Goal: Communication & Community: Answer question/provide support

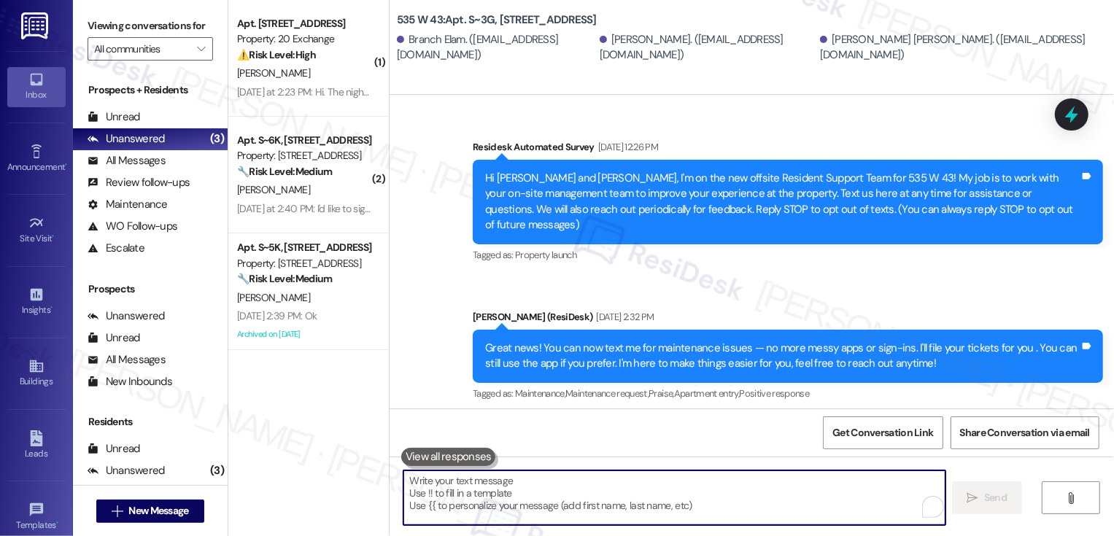
scroll to position [7082, 0]
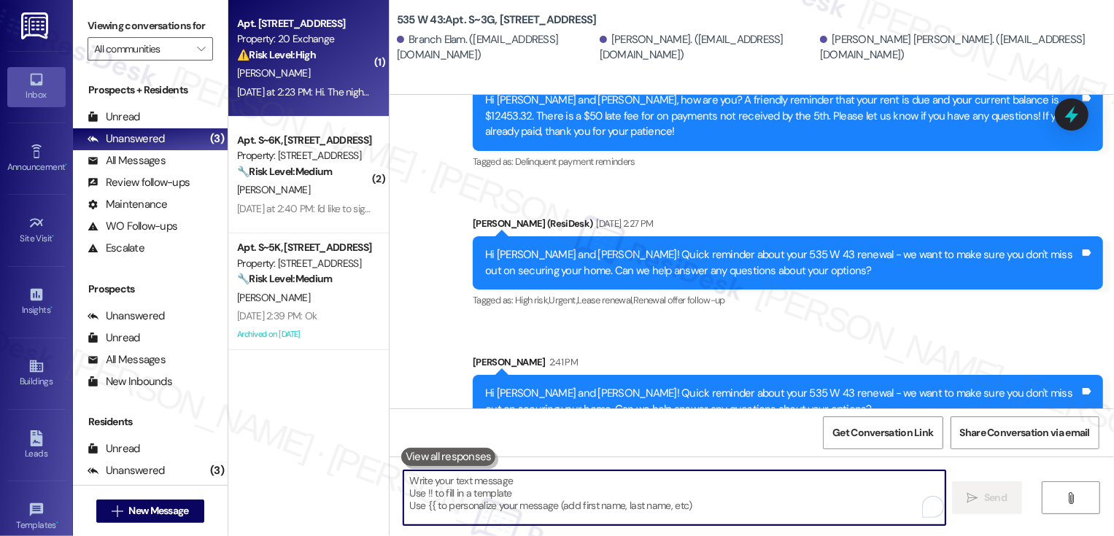
click at [293, 87] on div "[DATE] at 2:23 PM: Hi. The night doormen literally sleep ... The ones from 11pm…" at bounding box center [635, 91] width 797 height 13
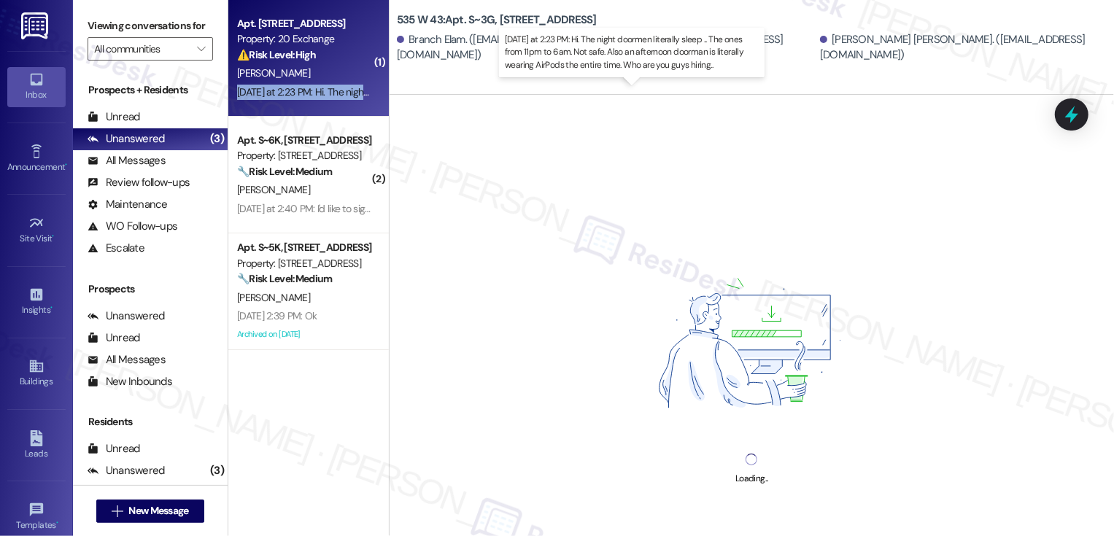
click at [293, 87] on div "[DATE] at 2:23 PM: Hi. The night doormen literally sleep ... The ones from 11pm…" at bounding box center [635, 91] width 797 height 13
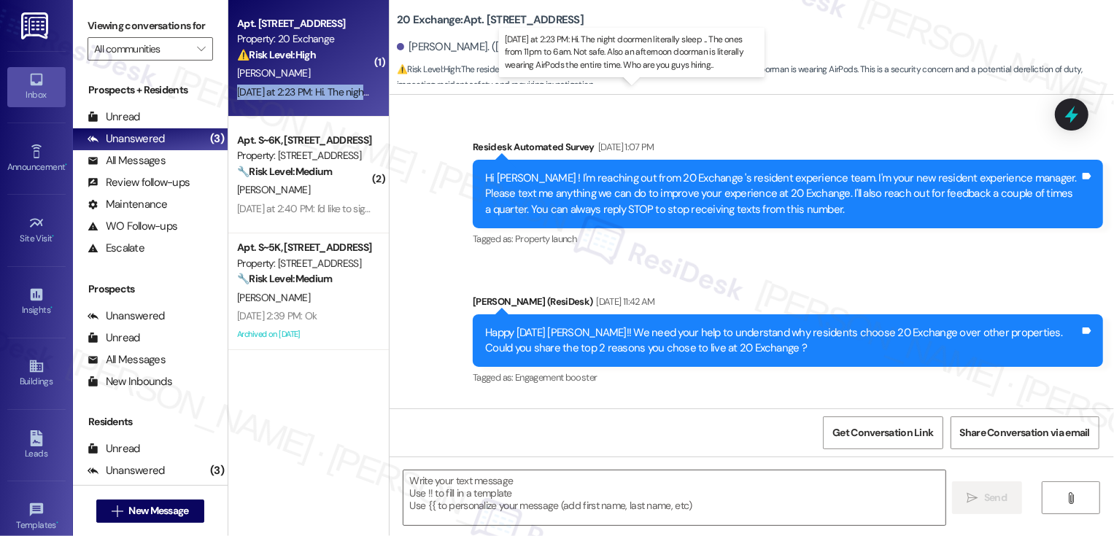
type textarea "Fetching suggested responses. Please feel free to read through the conversation…"
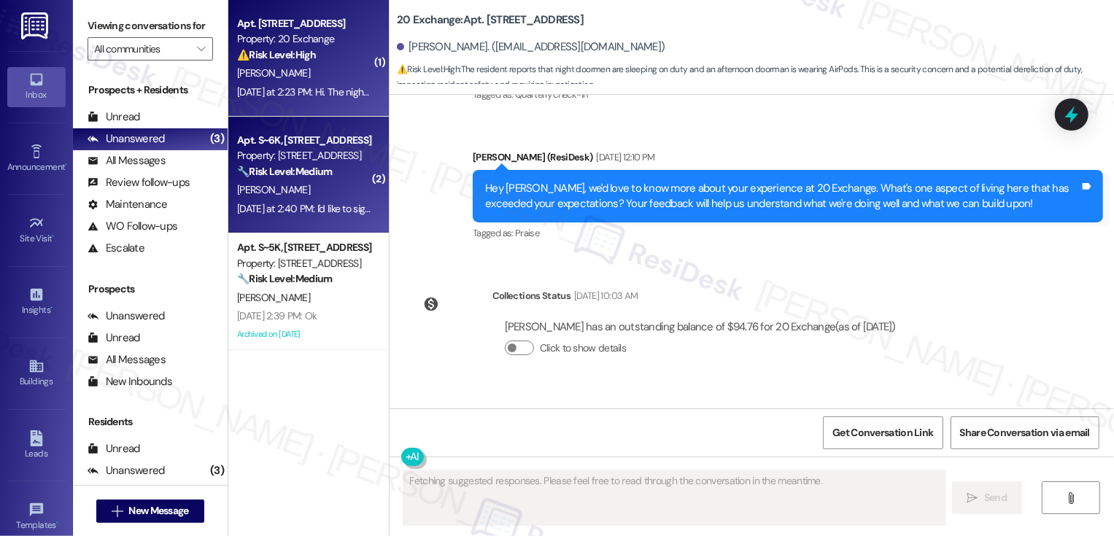
scroll to position [4188, 0]
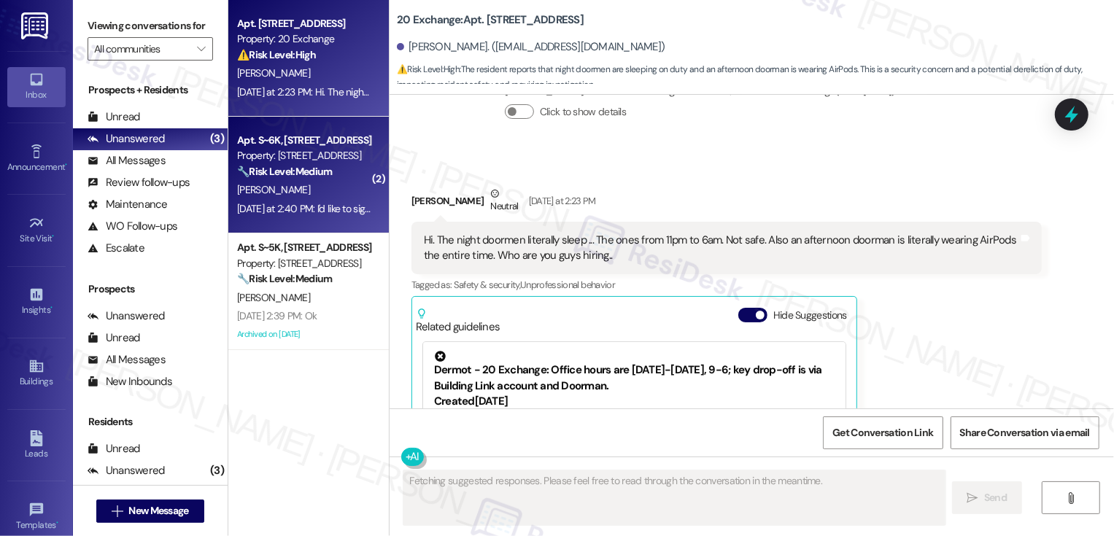
click at [343, 206] on div "[DATE] at 2:40 PM: I'd like to sign a two year lease [DATE] at 2:40 PM: I'd lik…" at bounding box center [339, 208] width 205 height 13
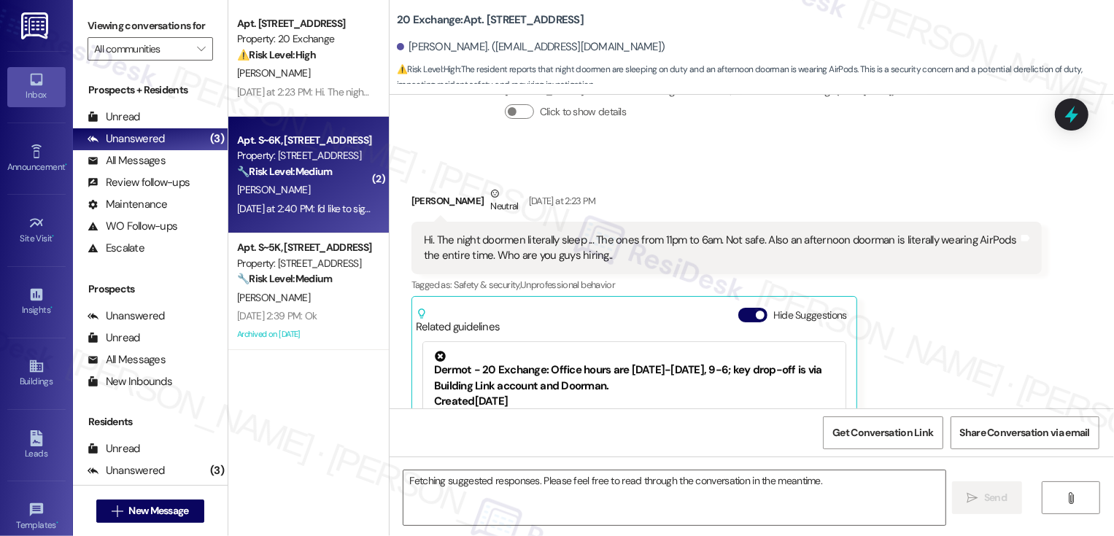
click at [343, 206] on div "[DATE] at 2:40 PM: I'd like to sign a two year lease [DATE] at 2:40 PM: I'd lik…" at bounding box center [339, 208] width 205 height 13
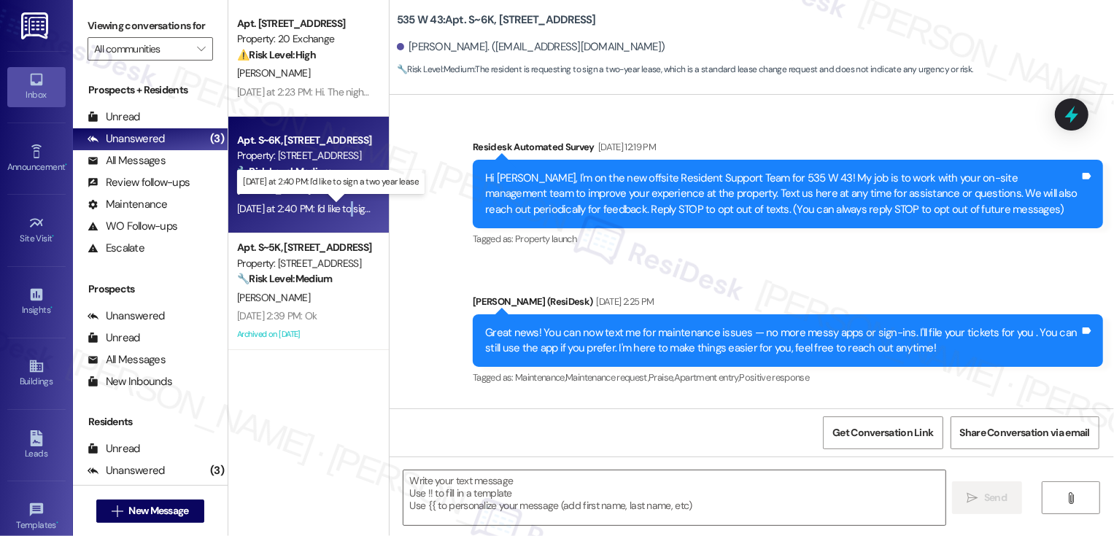
click at [343, 206] on div "[DATE] at 2:40 PM: I'd like to sign a two year lease [DATE] at 2:40 PM: I'd lik…" at bounding box center [339, 208] width 205 height 13
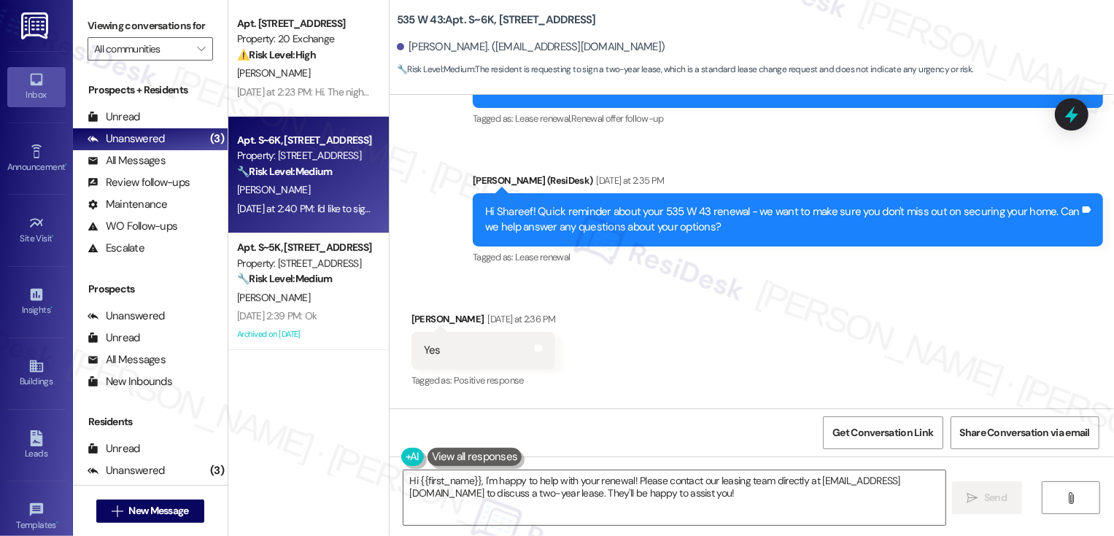
scroll to position [12944, 0]
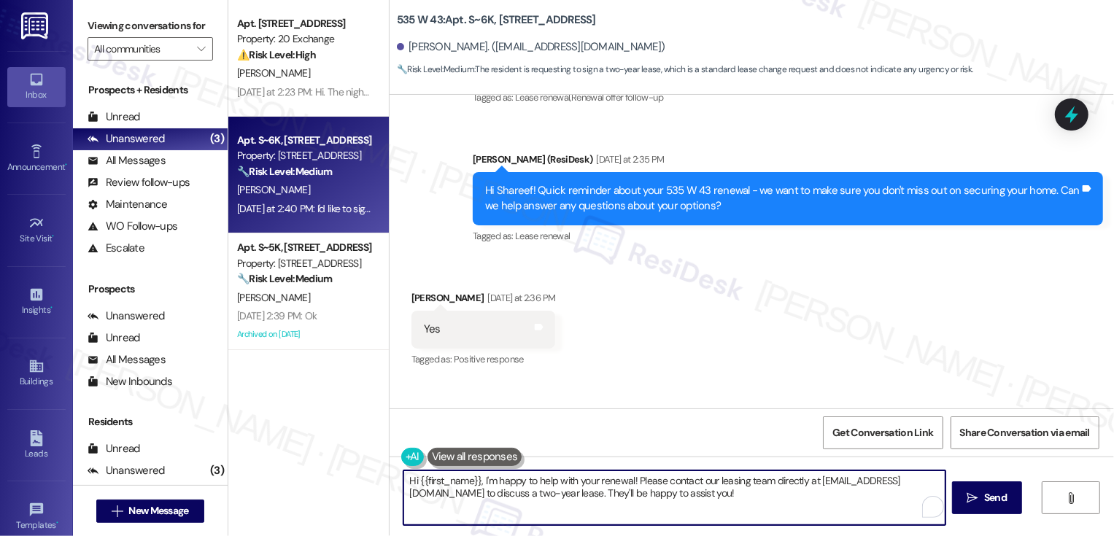
drag, startPoint x: 477, startPoint y: 479, endPoint x: 496, endPoint y: 506, distance: 33.0
click at [496, 506] on textarea "Hi {{first_name}}, I'm happy to help with your renewal! Please contact our leas…" at bounding box center [674, 498] width 542 height 55
click at [490, 505] on textarea "Hi {{first_name}}, I'm happy to help with your renewal! Please contact our leas…" at bounding box center [674, 498] width 542 height 55
drag, startPoint x: 477, startPoint y: 480, endPoint x: 530, endPoint y: 533, distance: 74.8
click at [530, 533] on div "Hi {{first_name}}, I'm happy to help with your renewal! Please contact our leas…" at bounding box center [752, 511] width 725 height 109
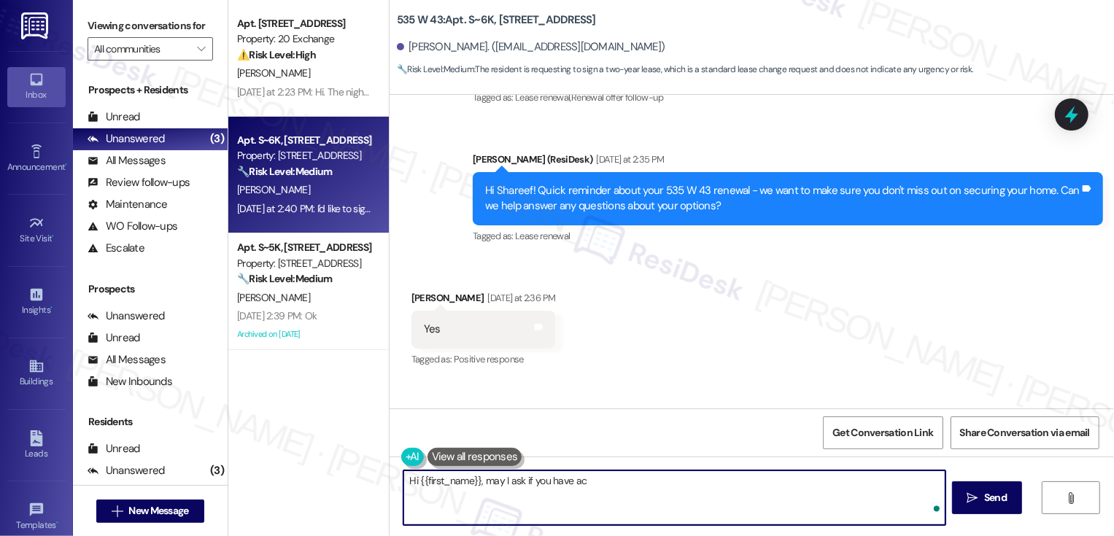
type textarea "Hi {{first_name}}, may I ask if you have a"
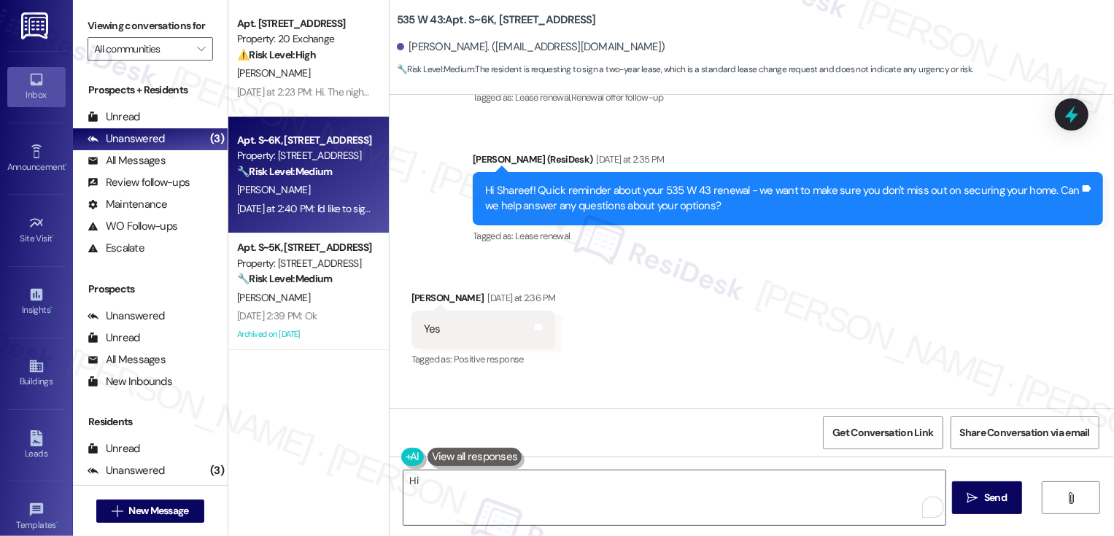
copy div "Shareef"
click at [465, 477] on textarea "Hi" at bounding box center [674, 498] width 542 height 55
paste textarea "Shareef"
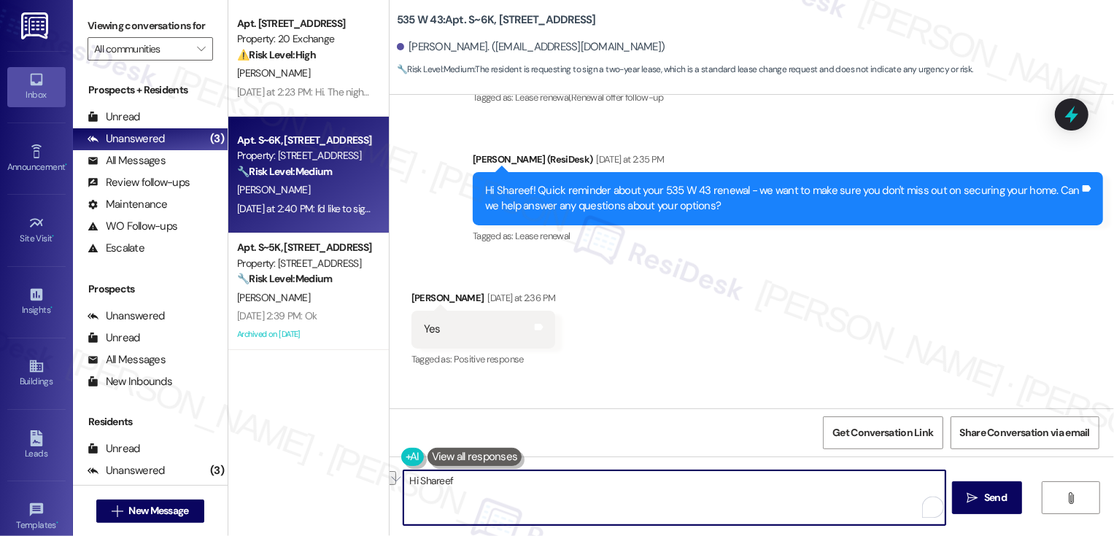
type textarea "G"
type textarea "Thank you for letting me know, [PERSON_NAME]! Just to confirm, were you able to…"
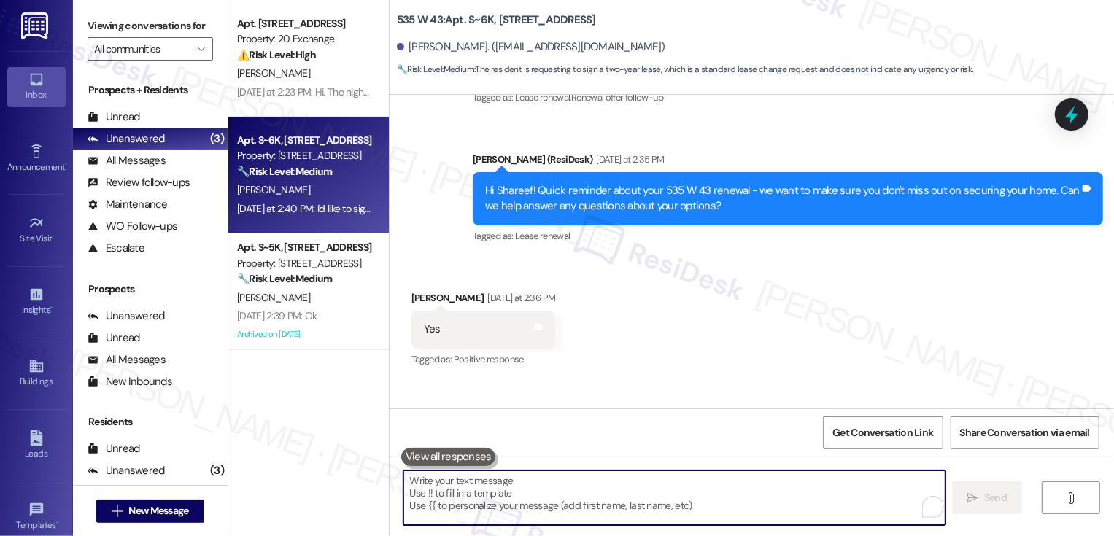
scroll to position [12943, 0]
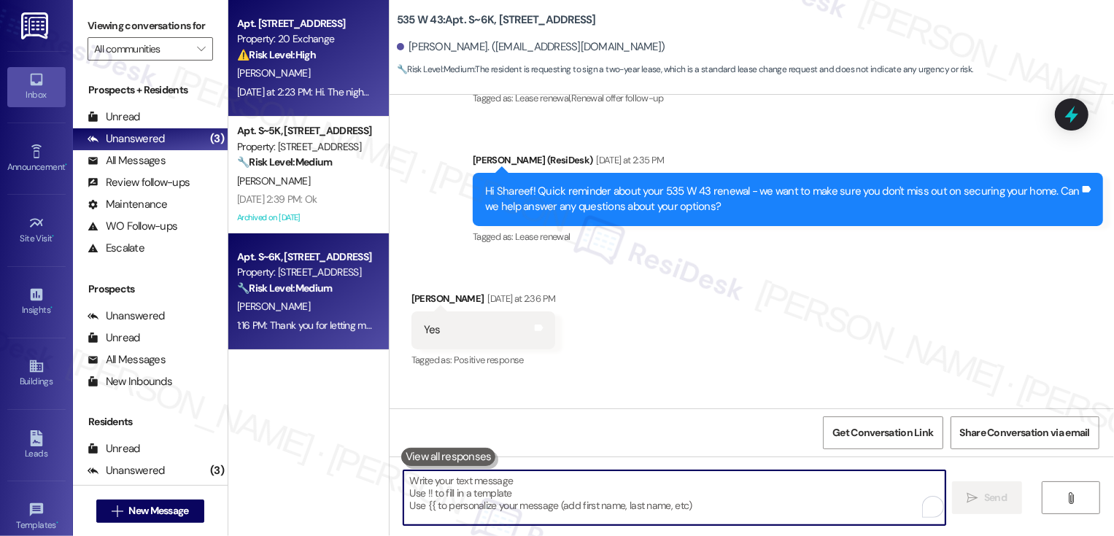
click at [349, 79] on div "[PERSON_NAME]" at bounding box center [305, 73] width 138 height 18
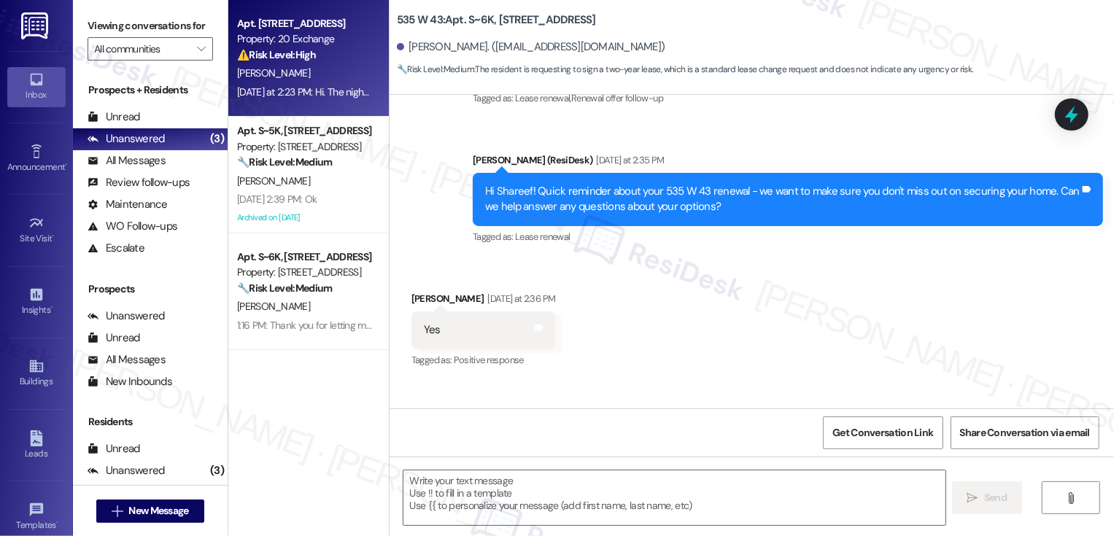
click at [349, 79] on div "[PERSON_NAME]" at bounding box center [305, 73] width 138 height 18
type textarea "Fetching suggested responses. Please feel free to read through the conversation…"
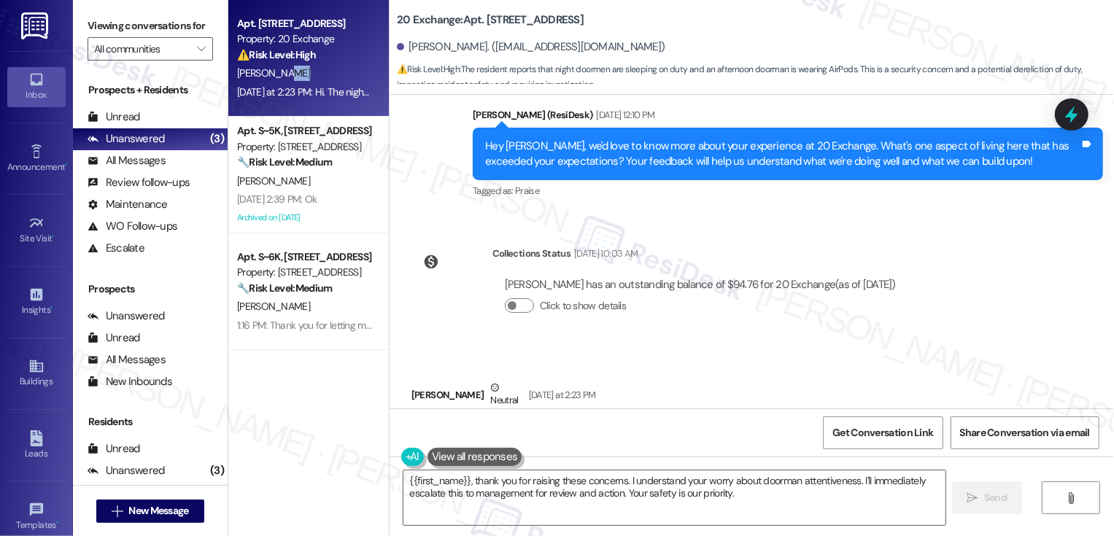
scroll to position [4188, 0]
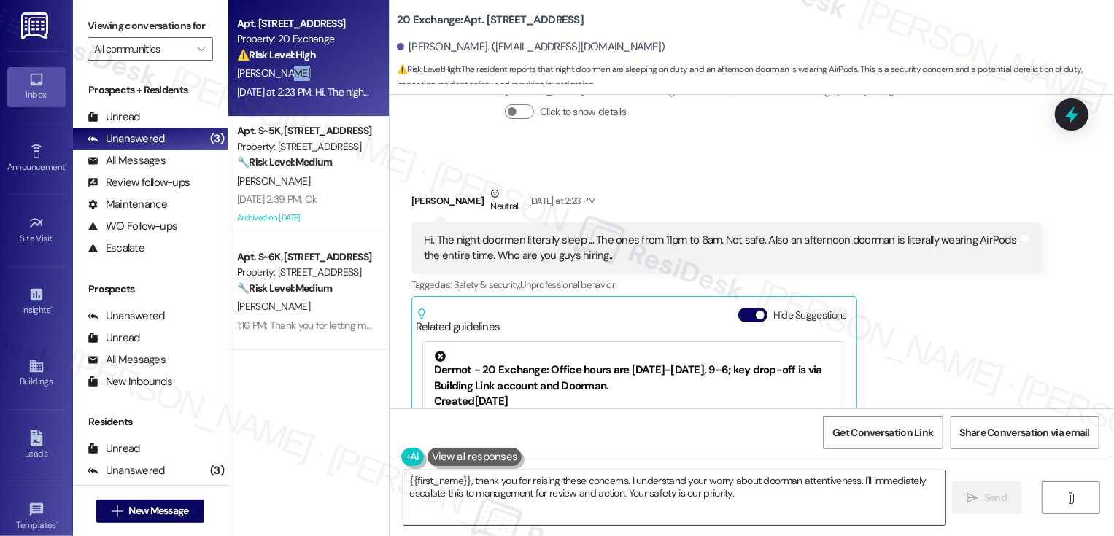
click at [868, 509] on textarea "{{first_name}}, thank you for raising these concerns. I understand your worry a…" at bounding box center [674, 498] width 542 height 55
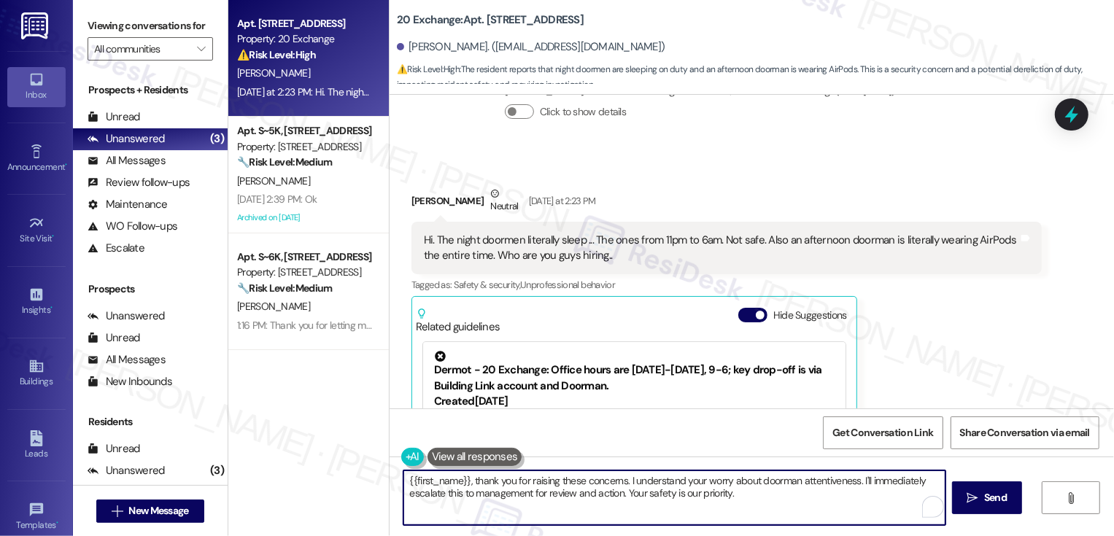
click at [895, 485] on textarea "{{first_name}}, thank you for raising these concerns. I understand your worry a…" at bounding box center [674, 498] width 542 height 55
drag, startPoint x: 455, startPoint y: 495, endPoint x: 661, endPoint y: 515, distance: 206.7
click at [661, 515] on textarea "{{first_name}}, thank you for raising these concerns. I understand your worry a…" at bounding box center [674, 498] width 542 height 55
type textarea "{{first_name}}, thank you for raising these concerns. I understand your worry a…"
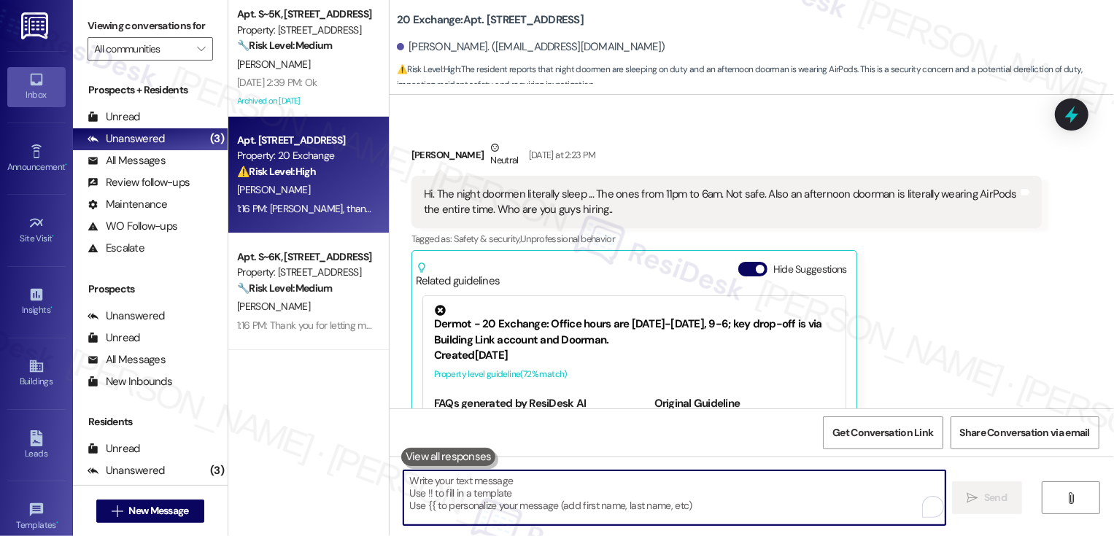
scroll to position [4290, 0]
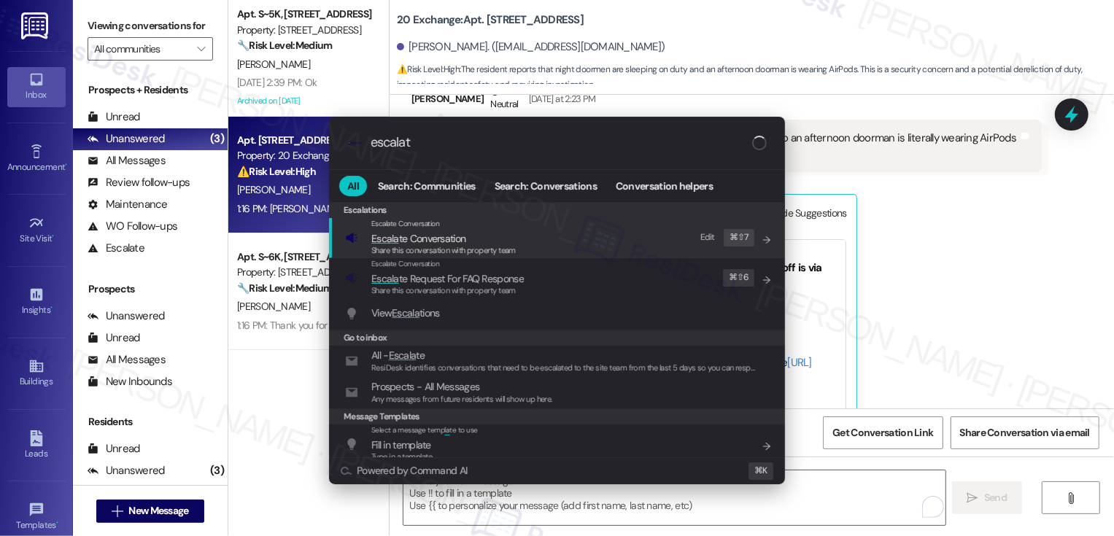
type input "escalate"
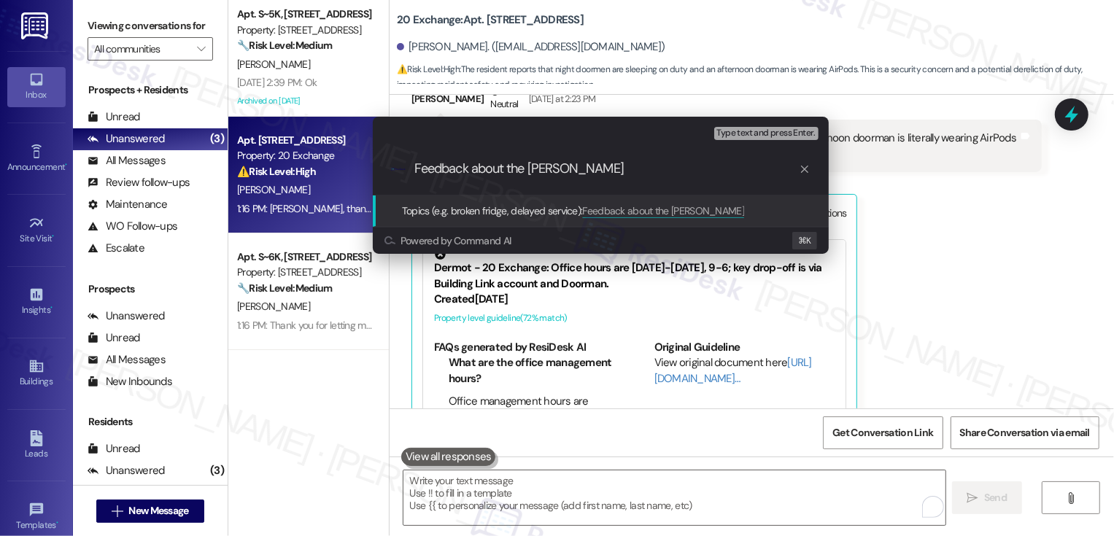
type input "Feedback about the dor"
type input "Feedback about the doormen"
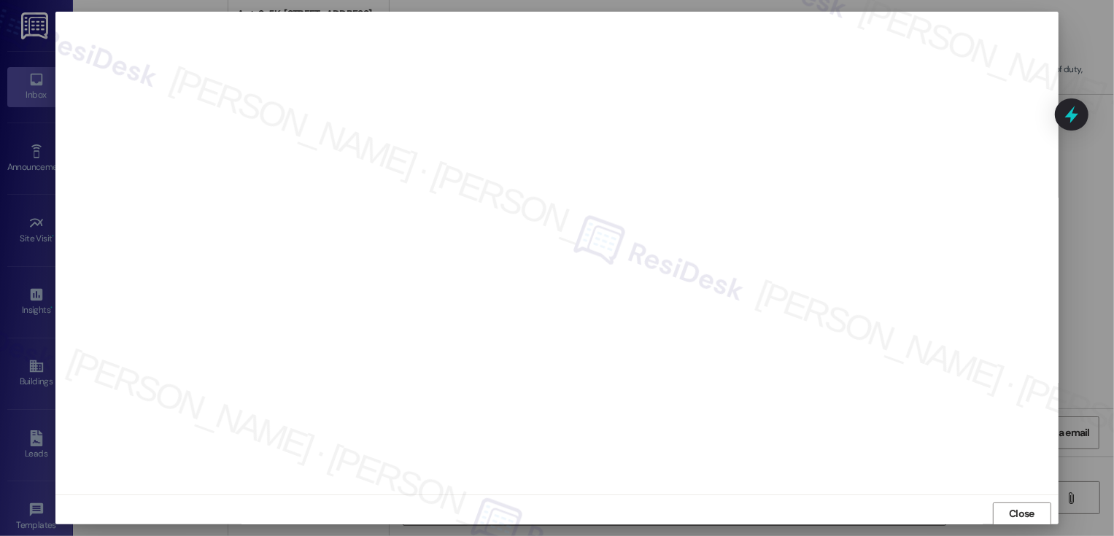
scroll to position [1, 0]
click at [1028, 526] on div at bounding box center [557, 268] width 1114 height 536
click at [1021, 519] on span "Close" at bounding box center [1022, 513] width 26 height 15
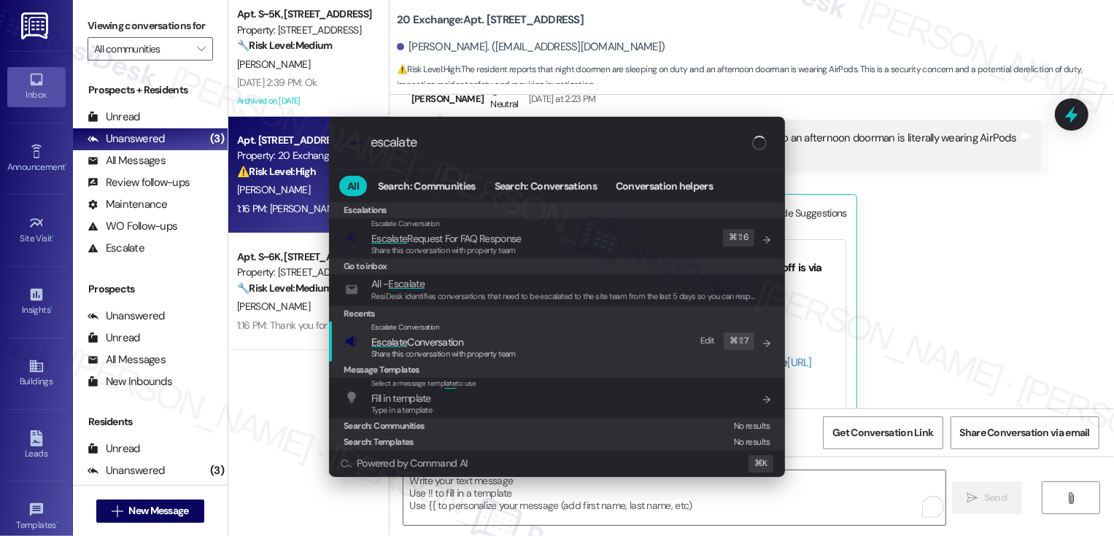
type input "escalate"
click at [461, 341] on span "Escalate Conversation" at bounding box center [417, 342] width 92 height 13
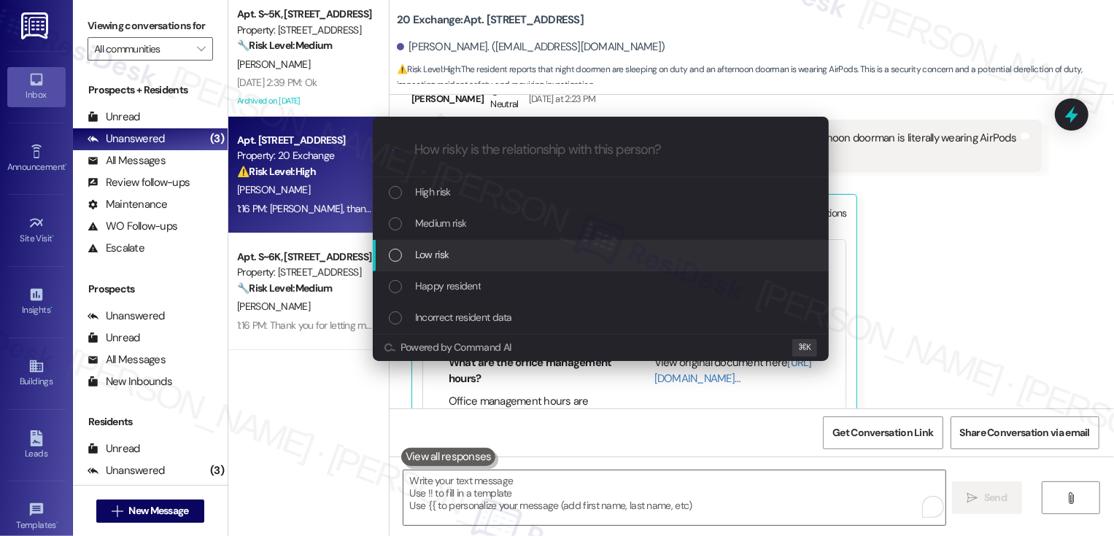
click at [434, 262] on span "Low risk" at bounding box center [432, 255] width 34 height 16
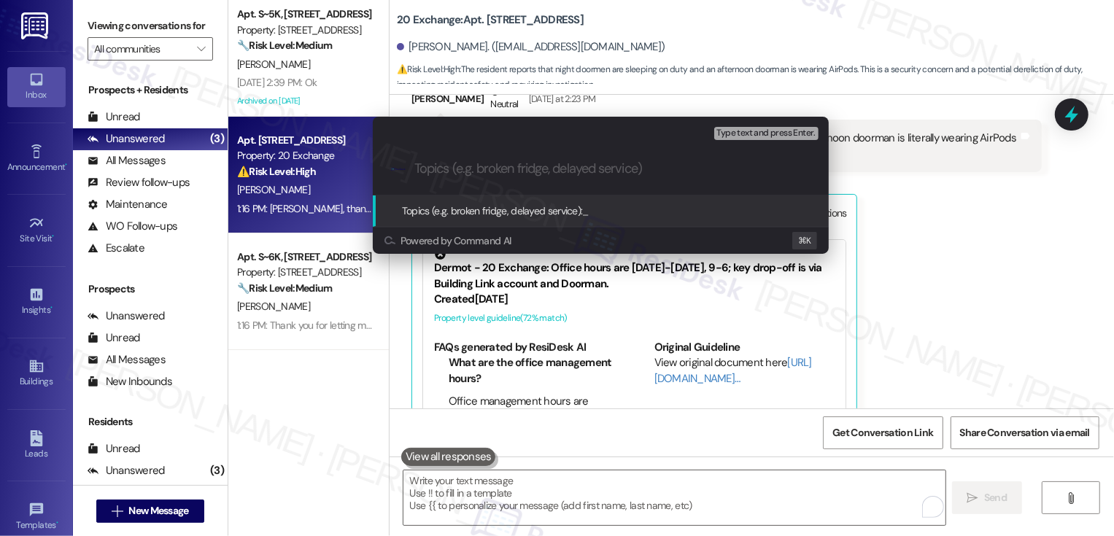
paste input "Feedback about the doormen"
type input "Feedback about the doormen"
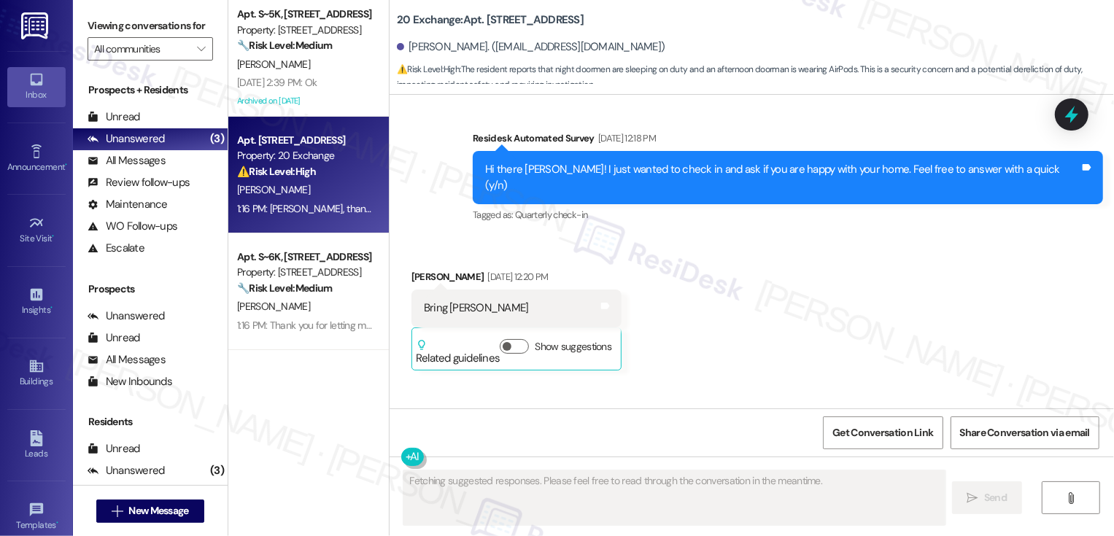
scroll to position [4188, 0]
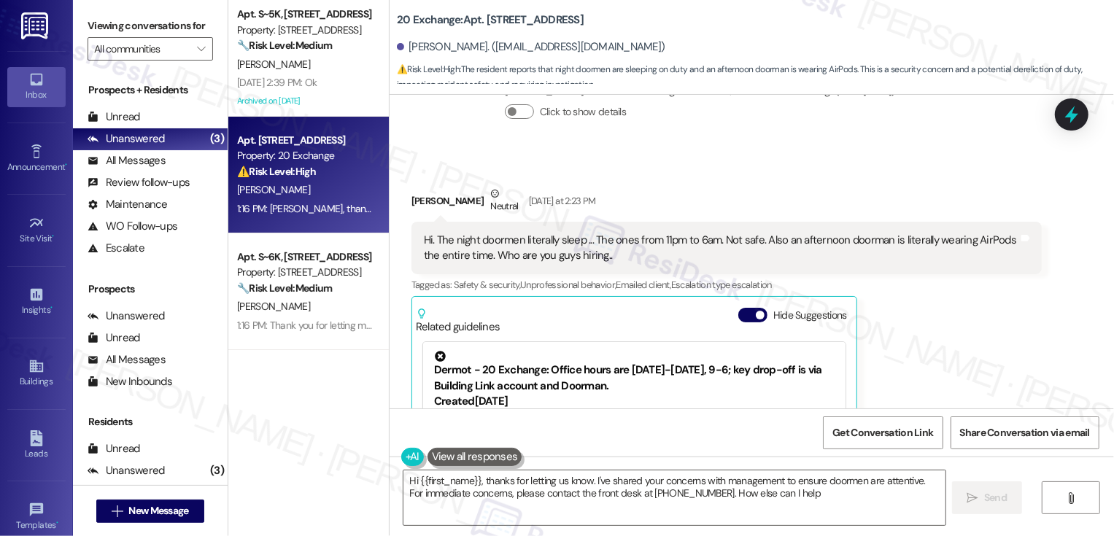
type textarea "Hi {{first_name}}, thanks for letting us know. I've shared your concerns with m…"
